Goal: Information Seeking & Learning: Learn about a topic

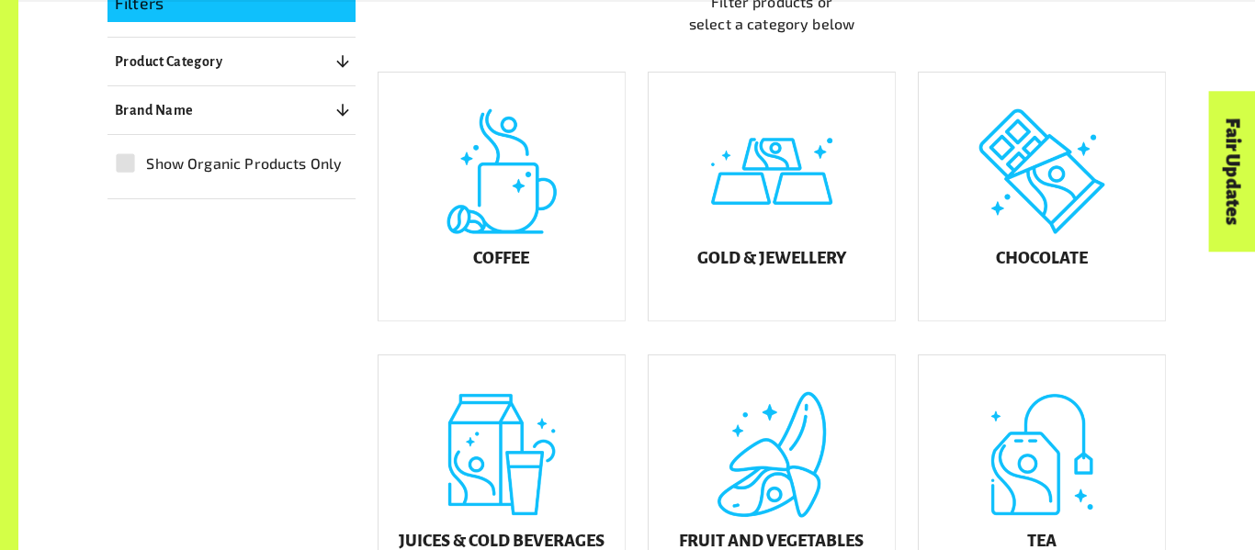
scroll to position [520, 0]
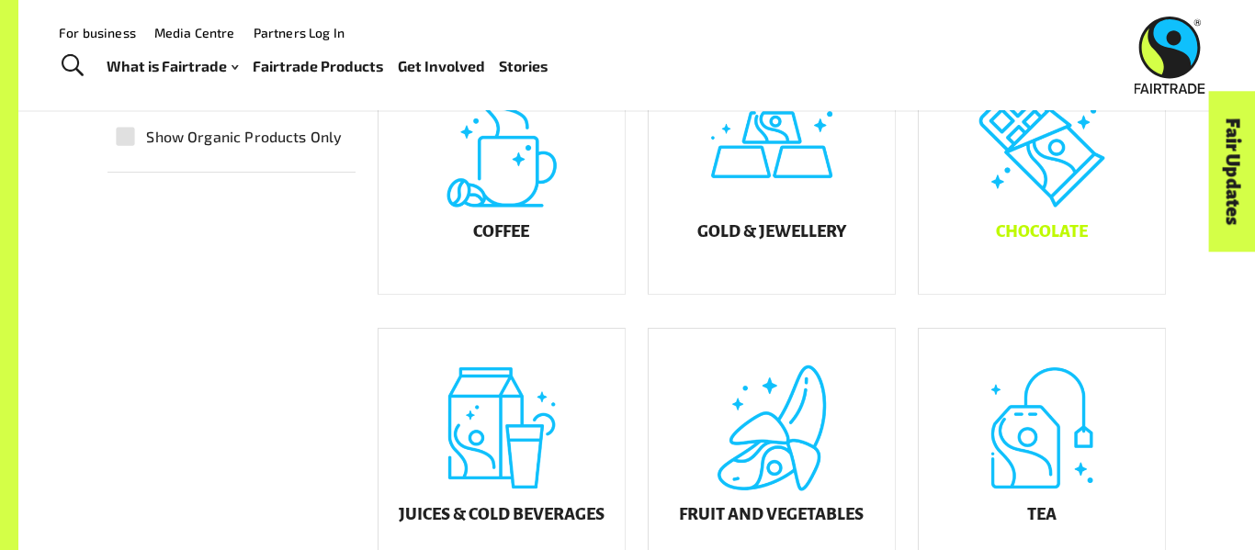
click at [1030, 207] on div "Chocolate" at bounding box center [1042, 170] width 246 height 248
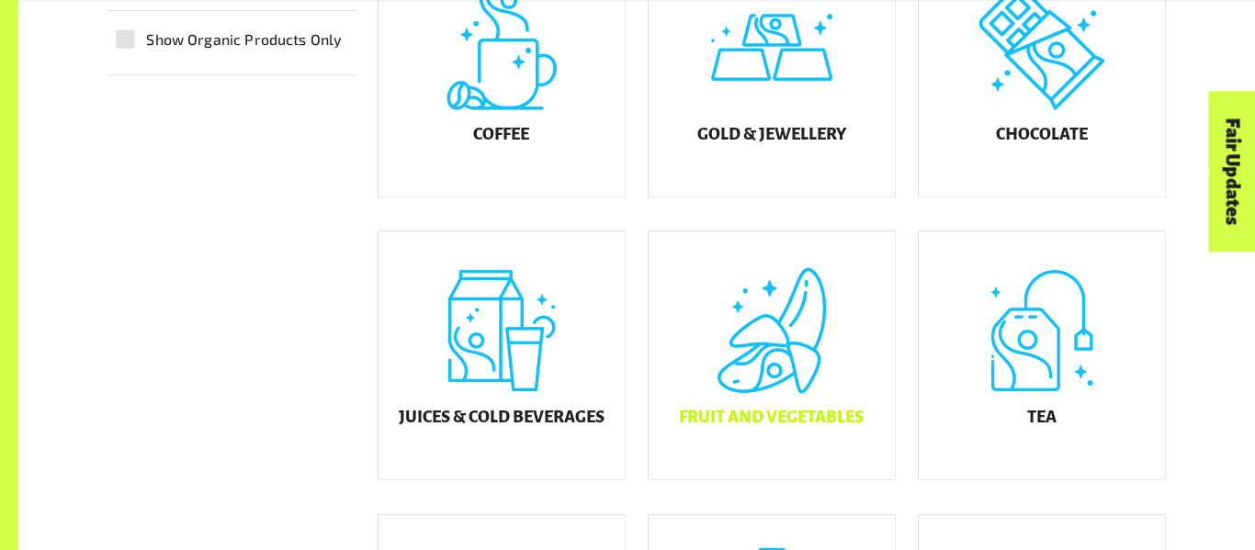
scroll to position [652, 0]
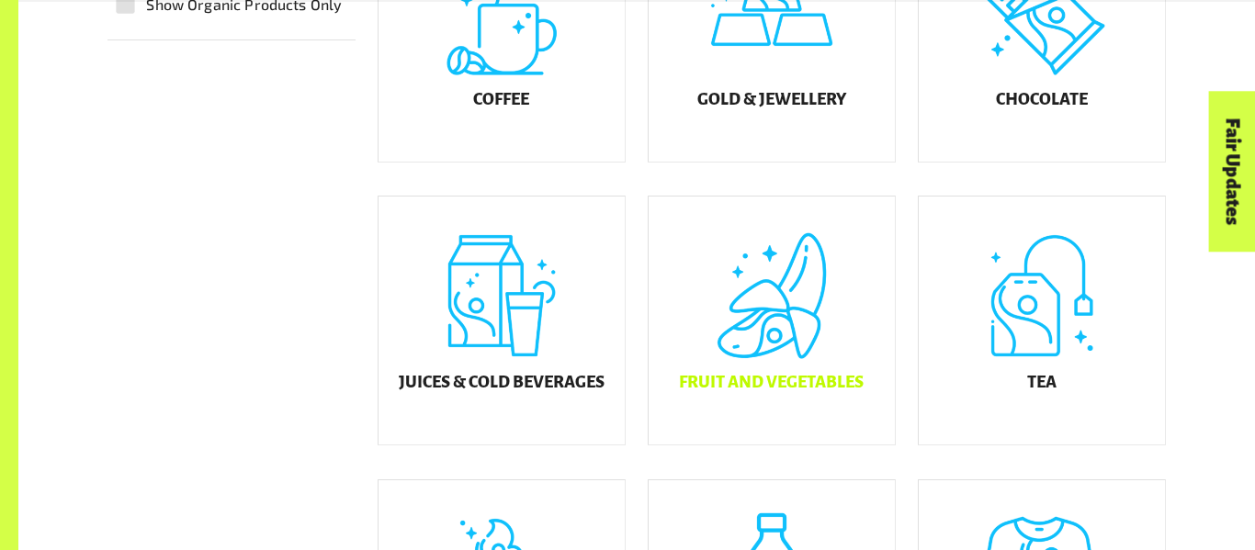
click at [759, 367] on div "Fruit and Vegetables" at bounding box center [771, 321] width 246 height 248
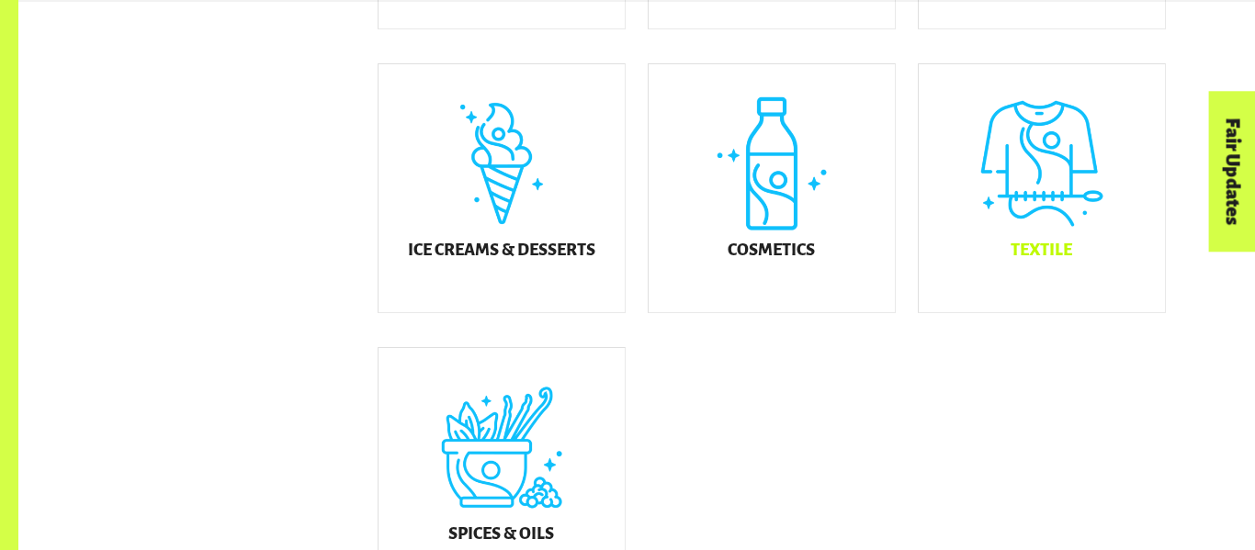
scroll to position [1069, 0]
click at [820, 221] on div "Cosmetics" at bounding box center [771, 187] width 246 height 248
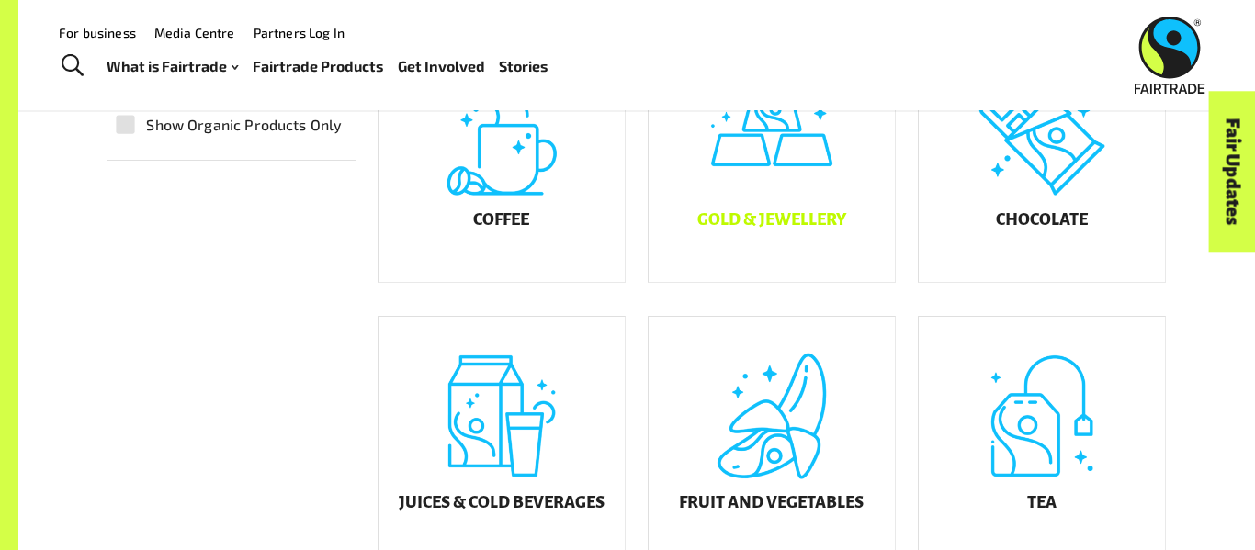
scroll to position [523, 0]
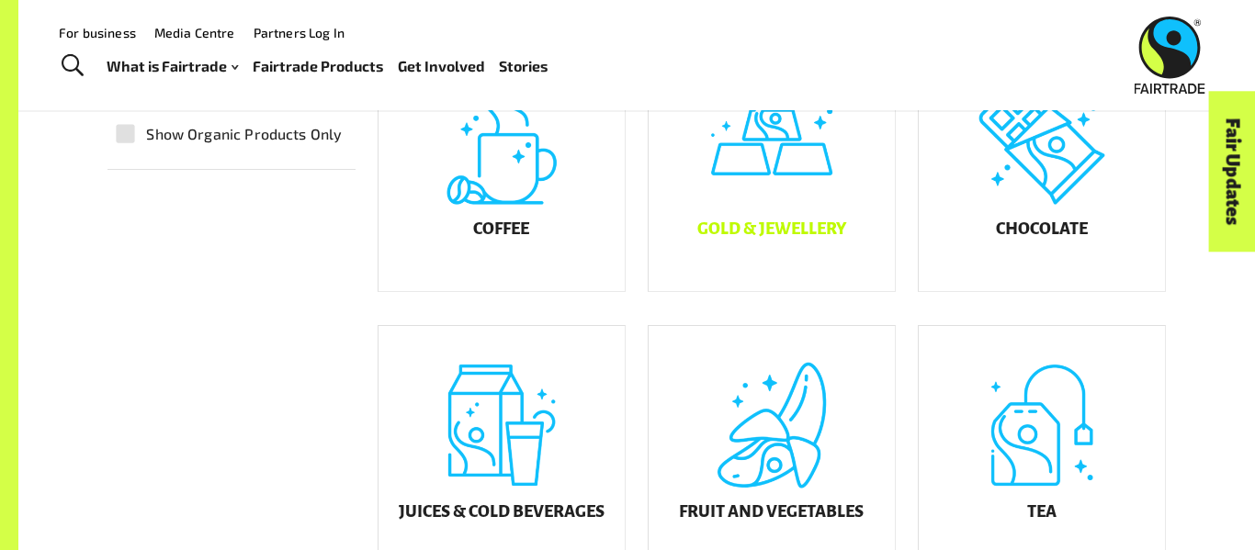
click at [785, 266] on div "Gold & Jewellery" at bounding box center [771, 167] width 246 height 248
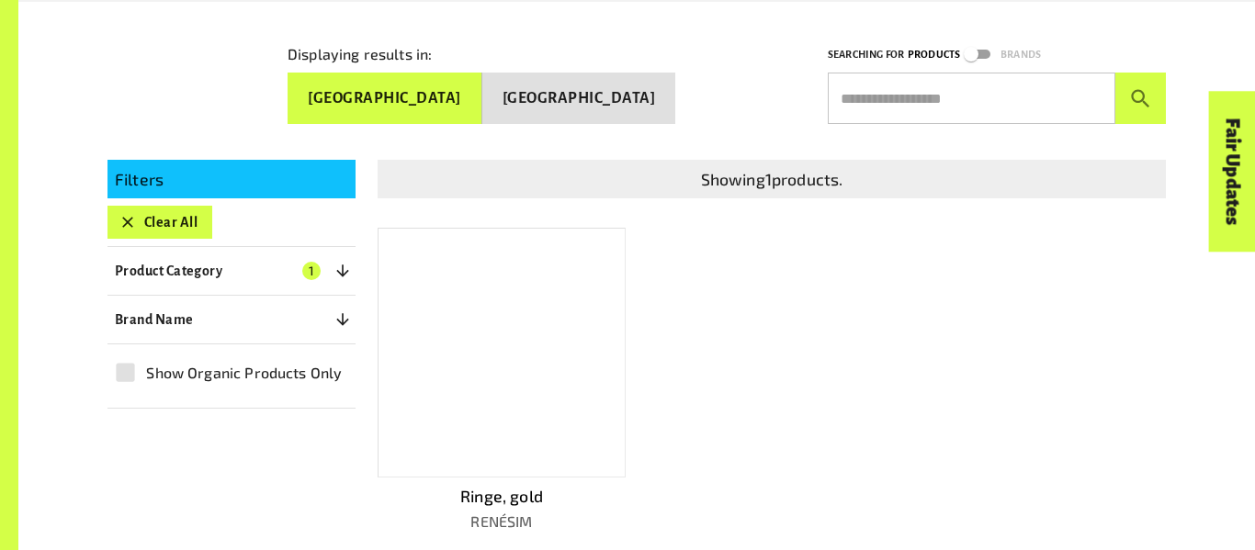
scroll to position [368, 0]
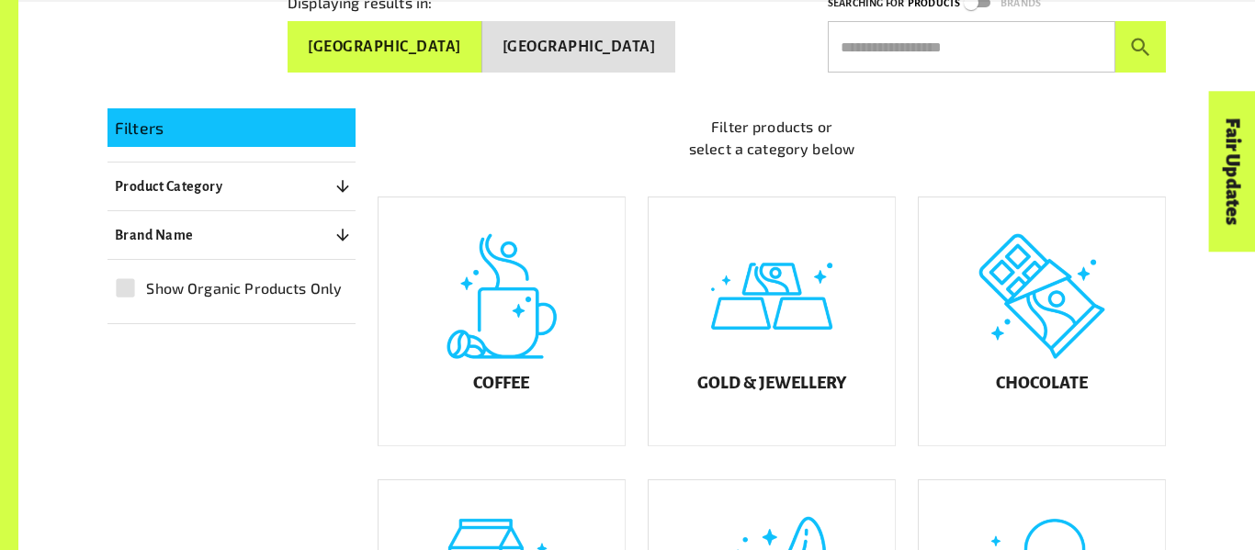
scroll to position [523, 0]
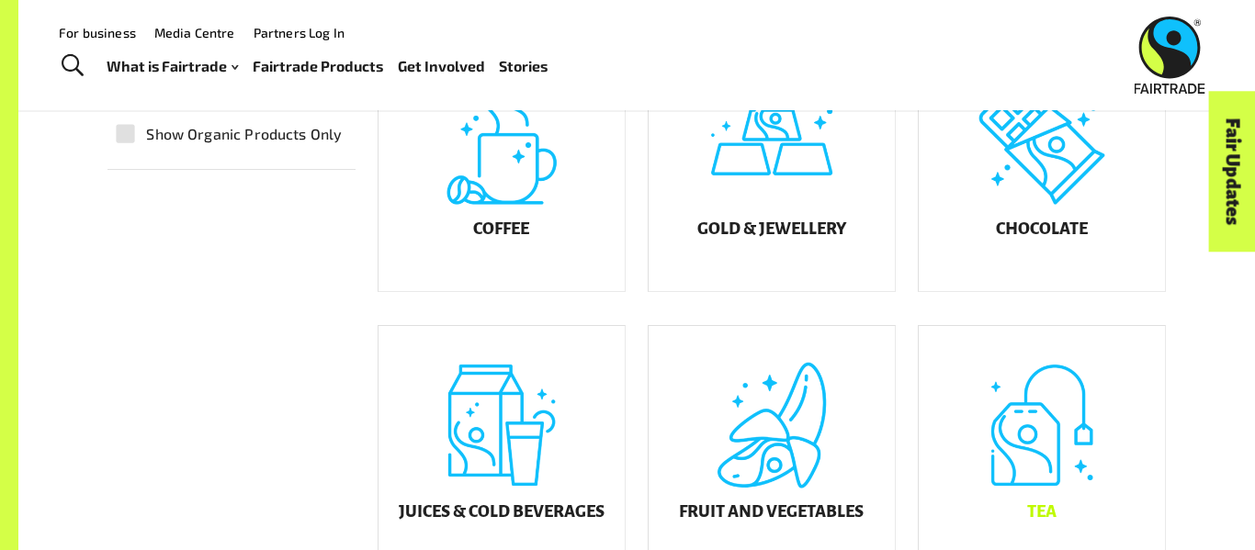
click at [1081, 437] on div "Tea" at bounding box center [1042, 450] width 246 height 248
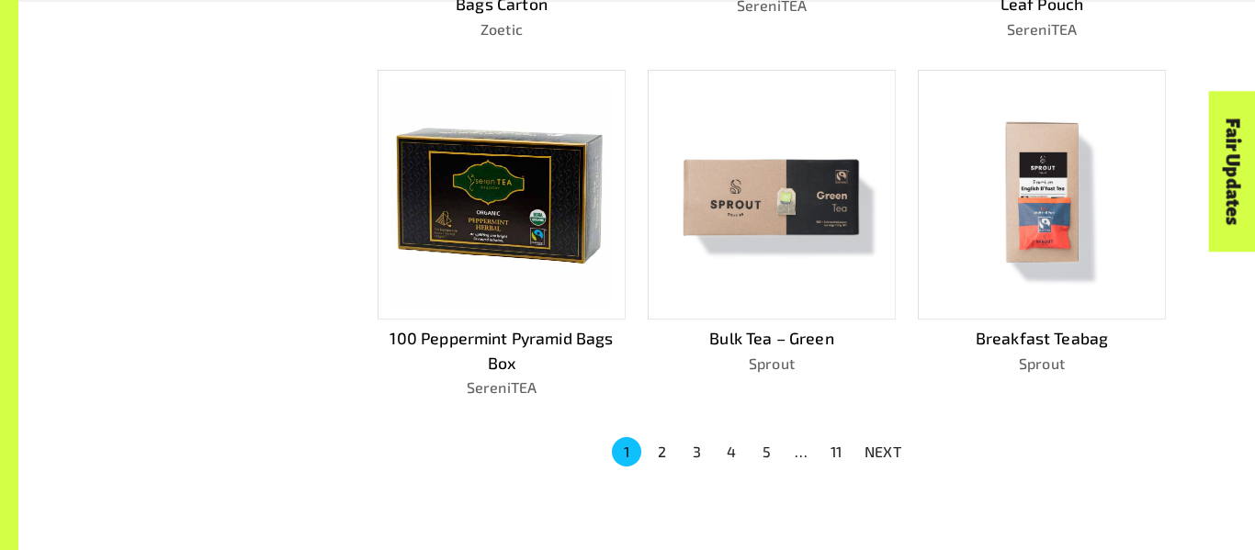
scroll to position [1193, 0]
click at [894, 444] on p "NEXT" at bounding box center [882, 451] width 37 height 22
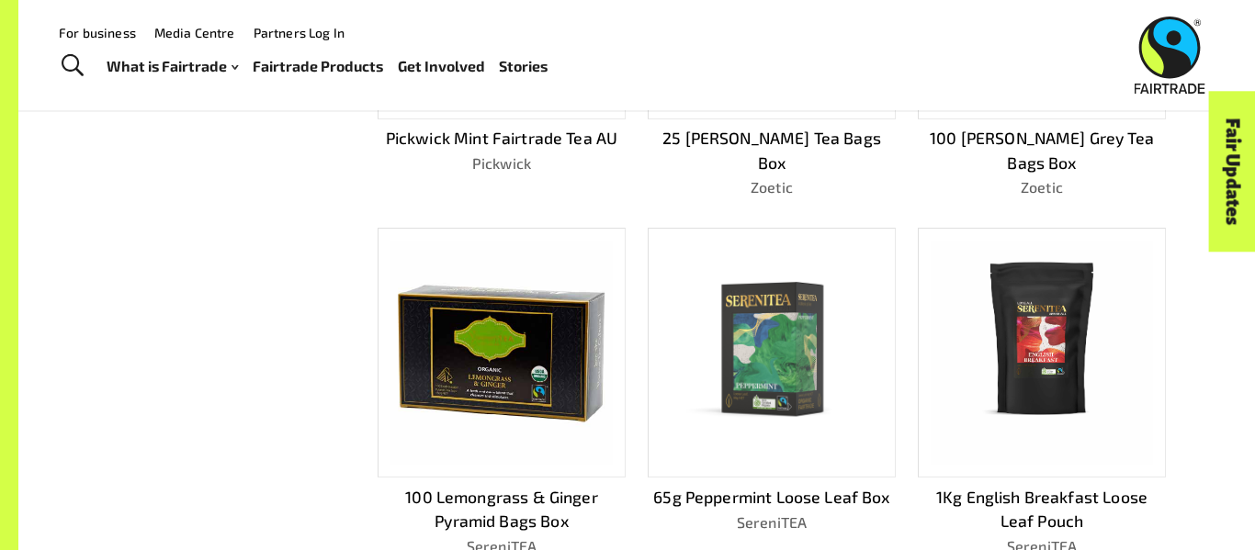
scroll to position [640, 0]
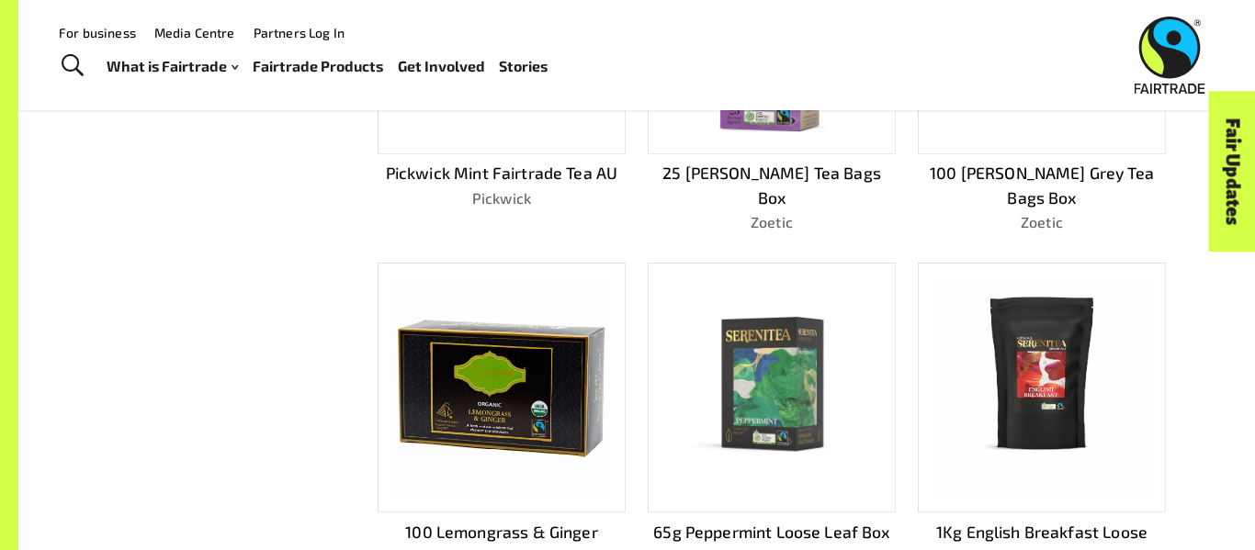
click at [792, 370] on img at bounding box center [770, 387] width 221 height 221
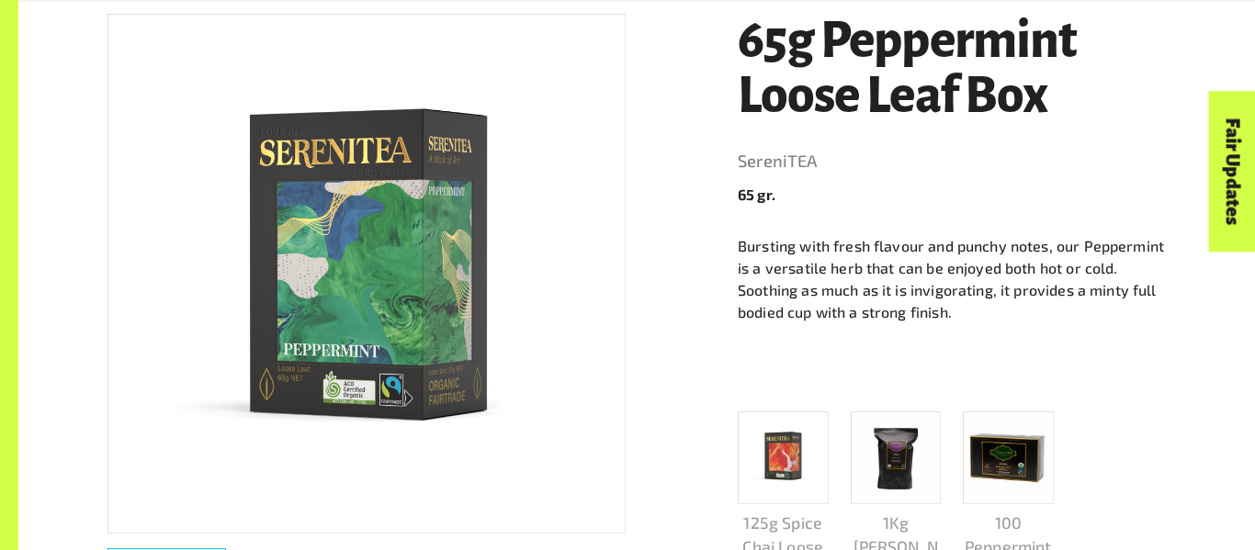
scroll to position [363, 0]
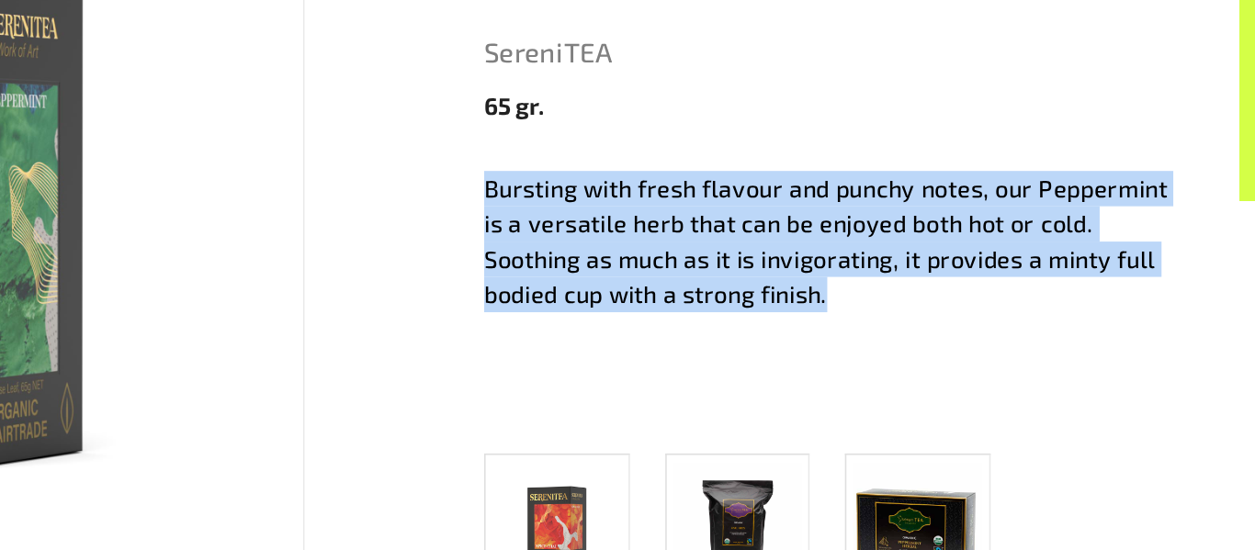
drag, startPoint x: 964, startPoint y: 303, endPoint x: 732, endPoint y: 242, distance: 239.5
click at [732, 242] on div "65g Peppermint Loose Leaf Box SereniTEA 65 gr. Bursting with fresh flavour and …" at bounding box center [941, 385] width 450 height 791
copy p "Bursting with fresh flavour and punchy notes, our Peppermint is a versatile her…"
click at [732, 242] on div "65g Peppermint Loose Leaf Box SereniTEA 65 gr. Bursting with fresh flavour and …" at bounding box center [941, 385] width 450 height 791
